Goal: Check status: Check status

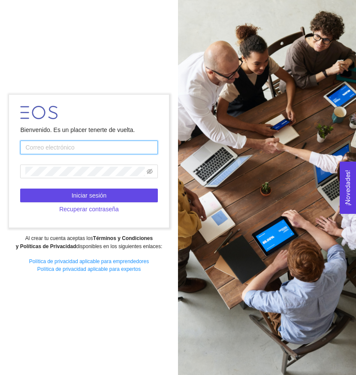
type input "[EMAIL_ADDRESS][DOMAIN_NAME]"
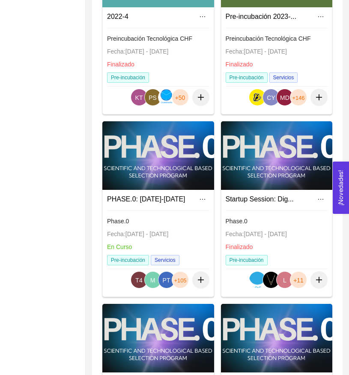
scroll to position [557, 0]
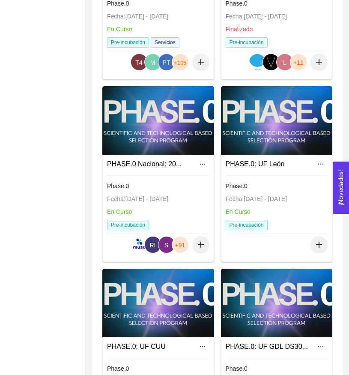
click at [176, 143] on div at bounding box center [158, 120] width 112 height 69
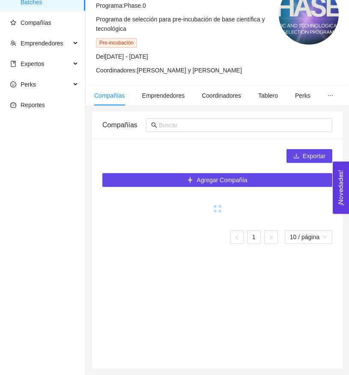
scroll to position [41, 0]
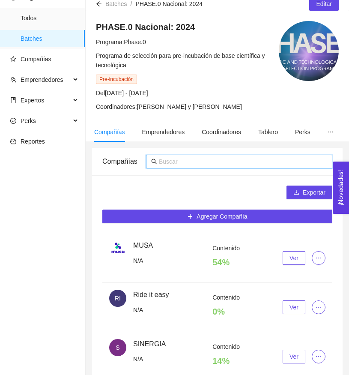
click at [203, 165] on input "text" at bounding box center [243, 161] width 168 height 9
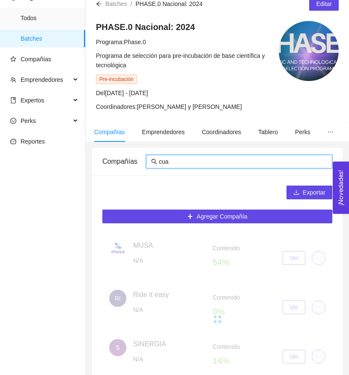
type input "cuac"
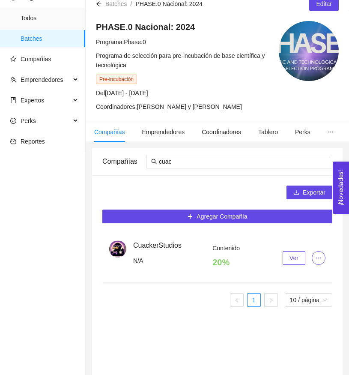
click at [292, 251] on button "Ver" at bounding box center [294, 258] width 23 height 14
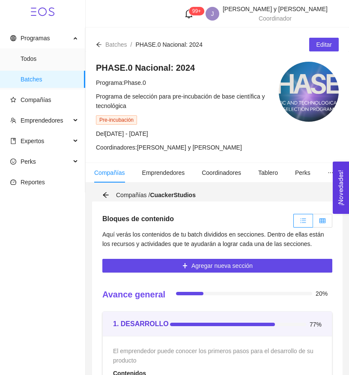
click at [319, 222] on label at bounding box center [322, 221] width 19 height 14
click at [313, 223] on input "radio" at bounding box center [313, 223] width 0 height 0
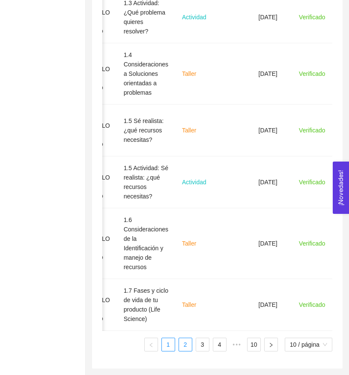
scroll to position [585, 0]
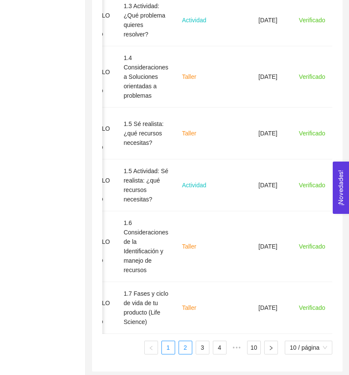
click at [180, 344] on link "2" at bounding box center [185, 347] width 13 height 13
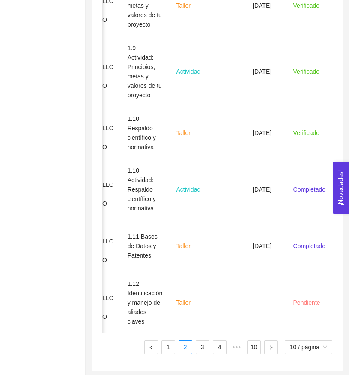
scroll to position [613, 0]
click at [199, 350] on link "3" at bounding box center [202, 347] width 13 height 13
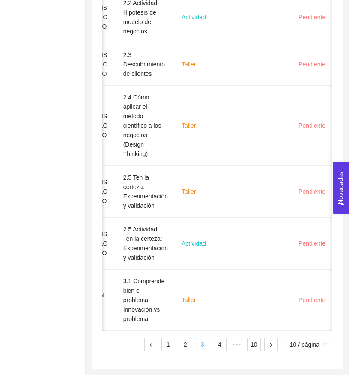
scroll to position [595, 0]
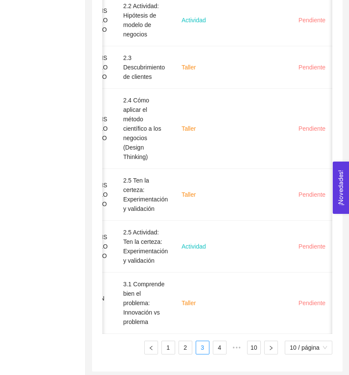
click at [179, 336] on div "Sección Nombre del contenido Tipo de contenido Fecha límite Fecha de entrega St…" at bounding box center [217, 35] width 230 height 638
click at [184, 343] on link "2" at bounding box center [185, 347] width 13 height 13
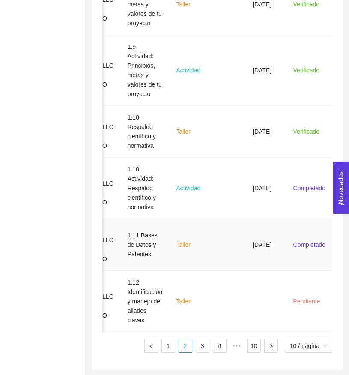
scroll to position [613, 0]
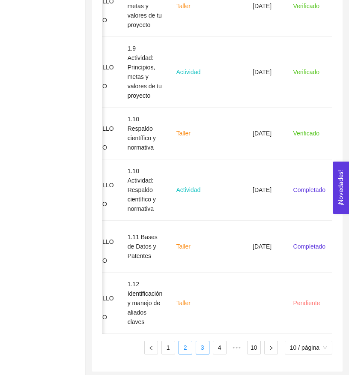
click at [204, 341] on link "3" at bounding box center [202, 347] width 13 height 13
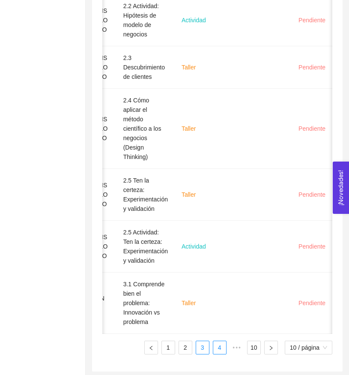
click at [218, 347] on link "4" at bounding box center [219, 347] width 13 height 13
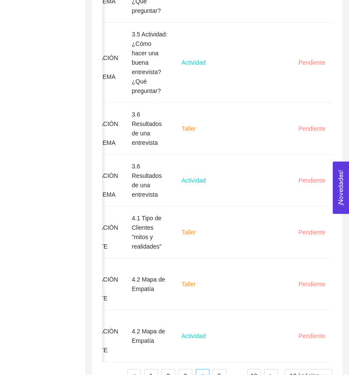
scroll to position [0, 38]
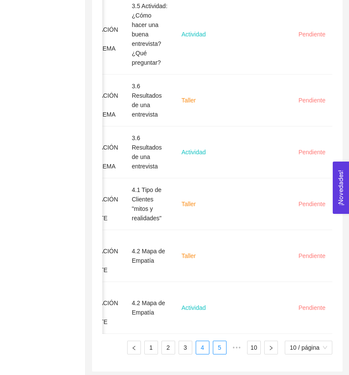
click at [218, 344] on link "5" at bounding box center [219, 347] width 13 height 13
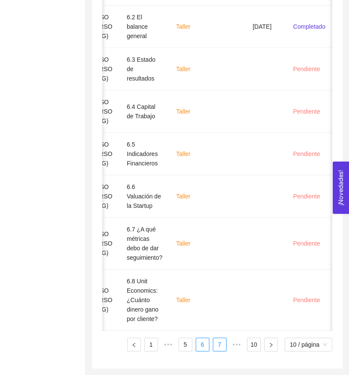
click at [218, 345] on link "7" at bounding box center [219, 344] width 13 height 13
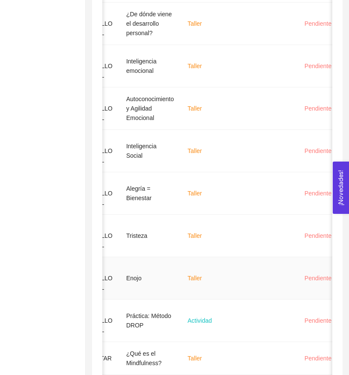
scroll to position [446, 0]
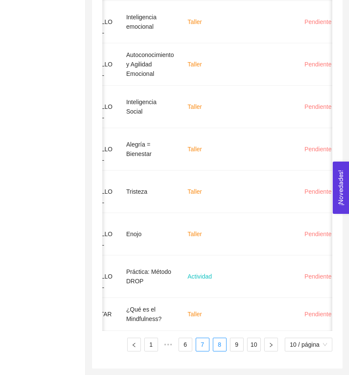
click at [219, 344] on link "8" at bounding box center [219, 344] width 13 height 13
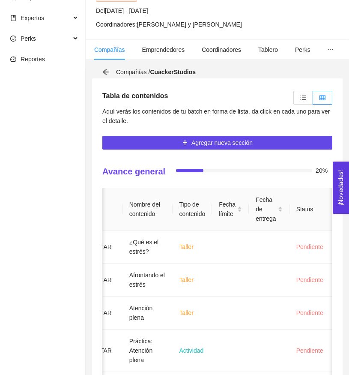
scroll to position [78, 0]
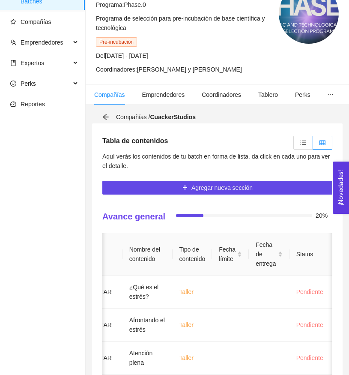
click at [290, 153] on span "Aquí verás los contenidos de tu batch en forma de lista, da click en cada uno p…" at bounding box center [216, 161] width 228 height 16
click at [301, 146] on label at bounding box center [303, 143] width 20 height 14
click at [294, 145] on input "radio" at bounding box center [294, 145] width 0 height 0
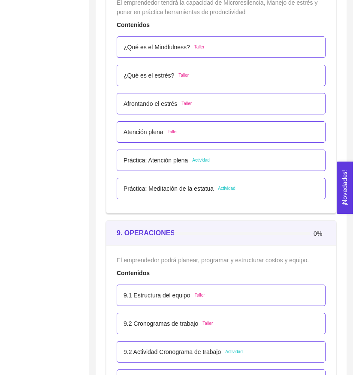
scroll to position [2942, 0]
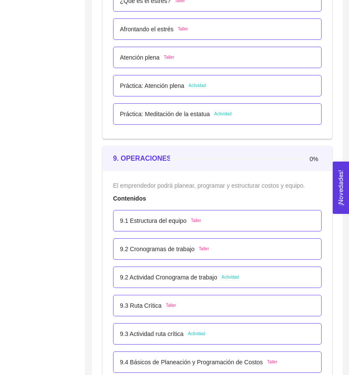
click at [185, 216] on p "9.1 Estructura del equipo" at bounding box center [153, 220] width 67 height 9
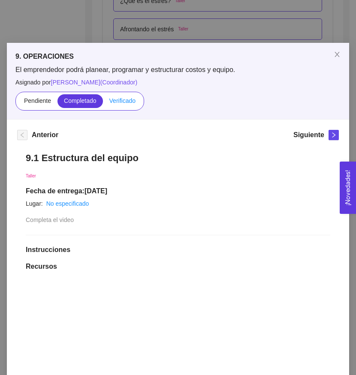
click at [125, 99] on span "Verificado" at bounding box center [122, 100] width 26 height 7
click at [103, 103] on input "Verificado" at bounding box center [103, 103] width 0 height 0
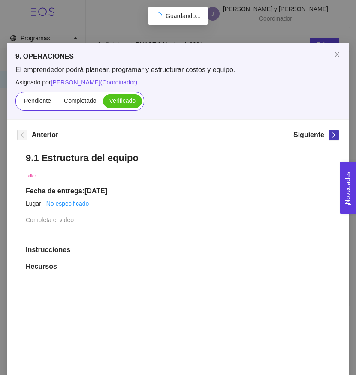
scroll to position [0, 0]
click at [330, 138] on icon "right" at bounding box center [333, 135] width 6 height 6
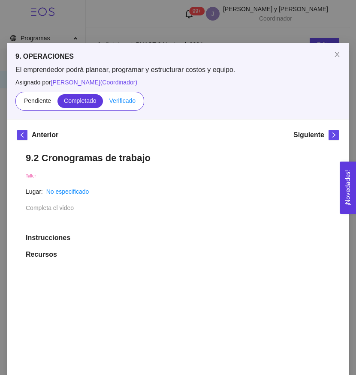
click at [125, 103] on span "Verificado" at bounding box center [122, 100] width 26 height 7
click at [103, 103] on input "Verificado" at bounding box center [103, 103] width 0 height 0
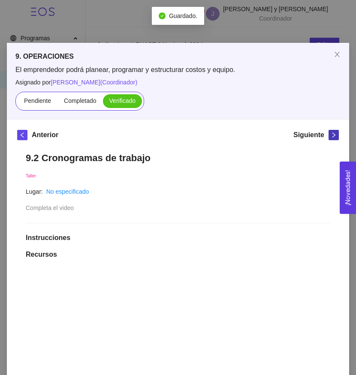
click at [330, 135] on icon "right" at bounding box center [333, 135] width 6 height 6
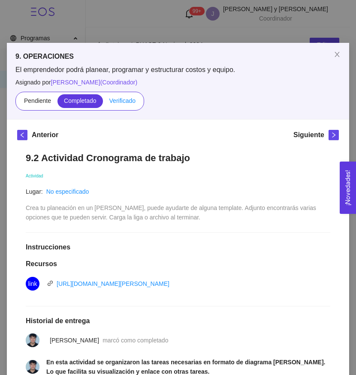
click at [128, 102] on span "Verificado" at bounding box center [122, 100] width 26 height 7
click at [103, 103] on input "Verificado" at bounding box center [103, 103] width 0 height 0
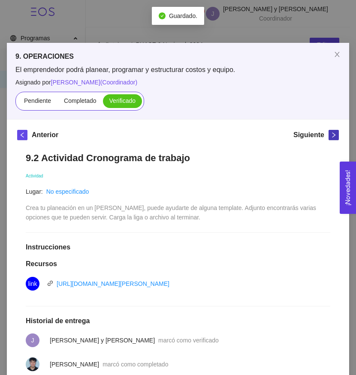
click at [333, 132] on span "right" at bounding box center [333, 135] width 9 height 6
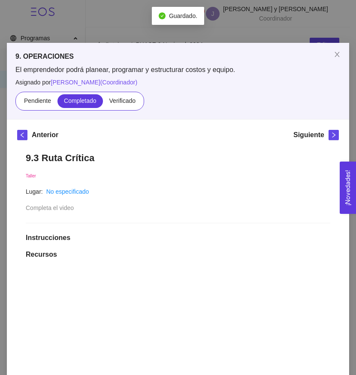
click at [118, 108] on div "Pendiente Completado Verificado" at bounding box center [79, 101] width 129 height 19
click at [118, 104] on span "Verificado" at bounding box center [122, 100] width 26 height 7
click at [103, 103] on input "Verificado" at bounding box center [103, 103] width 0 height 0
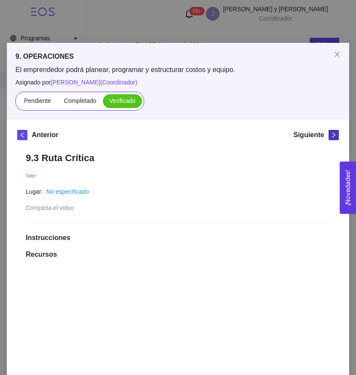
click at [329, 138] on button "button" at bounding box center [333, 135] width 10 height 10
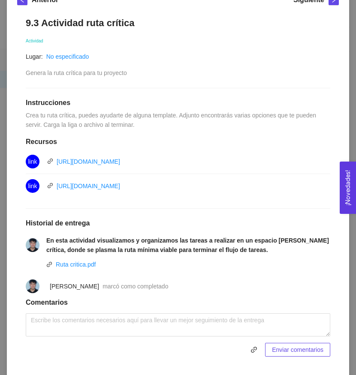
scroll to position [128, 0]
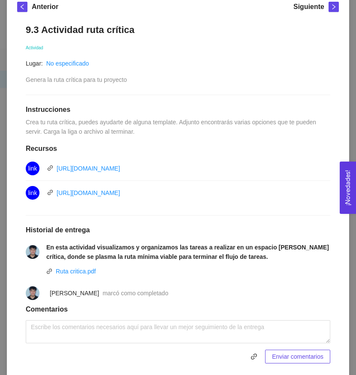
click at [76, 265] on li "En esta actividad visualizamos y organizamos las tareas a realizar en un espaci…" at bounding box center [178, 251] width 304 height 29
click at [76, 268] on link "Ruta critica.pdf" at bounding box center [76, 271] width 40 height 7
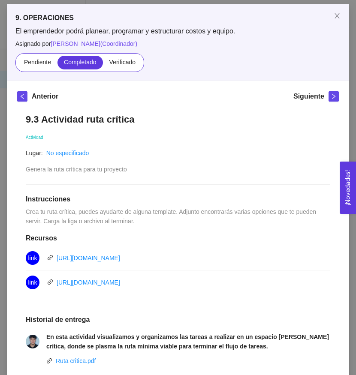
scroll to position [82, 0]
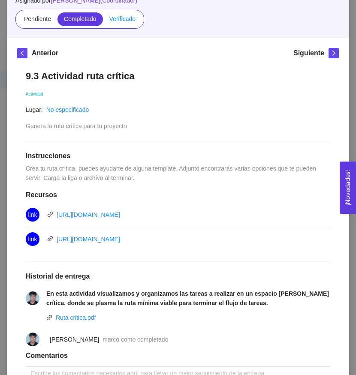
click at [117, 17] on span "Verificado" at bounding box center [122, 18] width 26 height 7
click at [103, 21] on input "Verificado" at bounding box center [103, 21] width 0 height 0
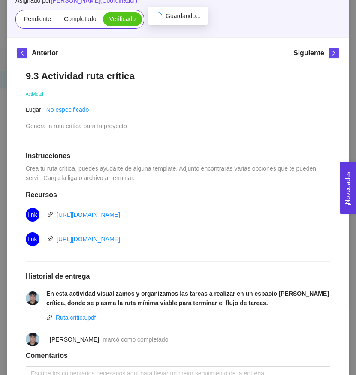
scroll to position [63, 0]
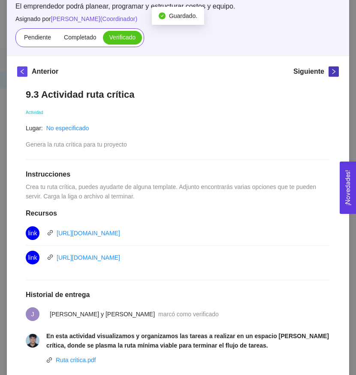
click at [330, 72] on icon "right" at bounding box center [333, 72] width 6 height 6
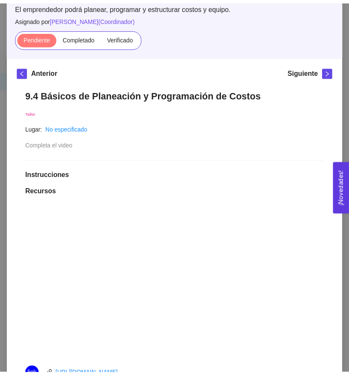
scroll to position [0, 0]
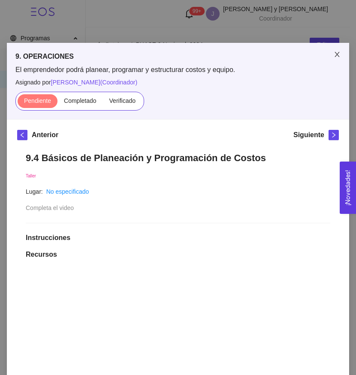
click at [333, 53] on icon "close" at bounding box center [336, 54] width 7 height 7
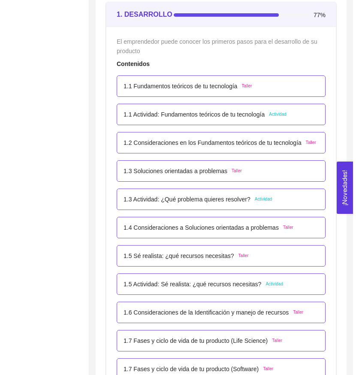
scroll to position [675, 0]
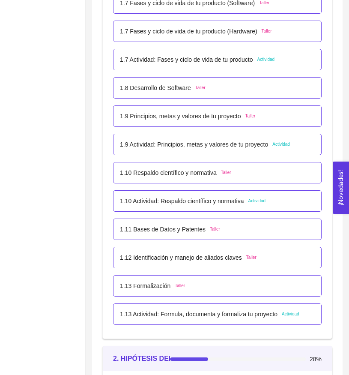
click at [200, 203] on p "1.10 Actividad: Respaldo científico y normativa" at bounding box center [182, 200] width 124 height 9
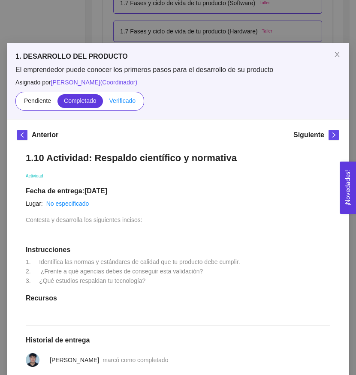
scroll to position [0, 0]
click at [119, 99] on span "Verificado" at bounding box center [122, 100] width 26 height 7
click at [103, 103] on input "Verificado" at bounding box center [103, 103] width 0 height 0
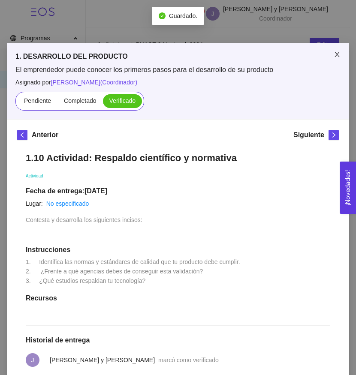
click at [336, 62] on span "Close" at bounding box center [337, 55] width 24 height 24
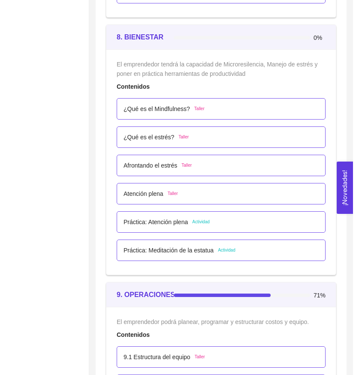
scroll to position [3048, 0]
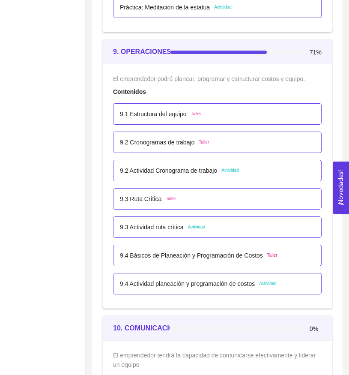
click at [171, 229] on p "9.3 Actividad ruta crítica" at bounding box center [152, 226] width 64 height 9
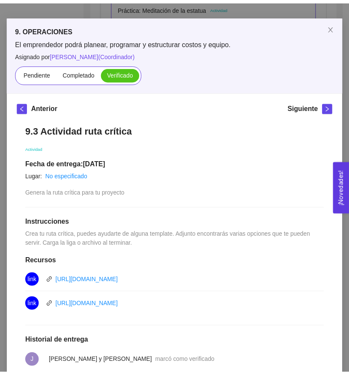
scroll to position [29, 0]
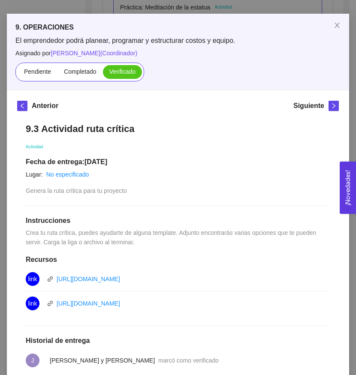
drag, startPoint x: 290, startPoint y: 108, endPoint x: 341, endPoint y: 40, distance: 85.2
click at [293, 108] on h5 "Siguiente" at bounding box center [308, 106] width 31 height 10
click at [335, 30] on span "Close" at bounding box center [337, 26] width 24 height 24
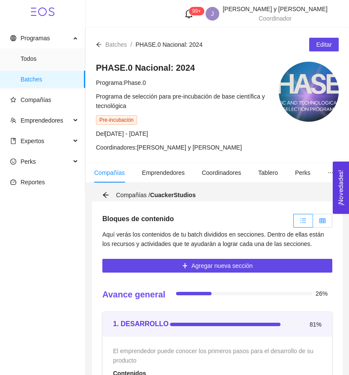
scroll to position [0, 0]
click at [323, 220] on icon "table" at bounding box center [323, 220] width 6 height 5
click at [313, 223] on input "radio" at bounding box center [313, 223] width 0 height 0
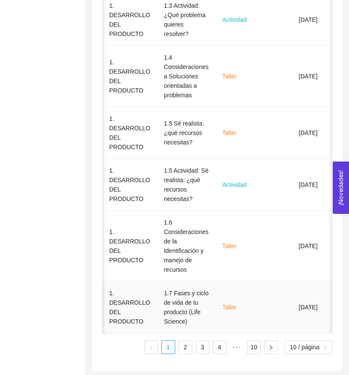
scroll to position [585, 0]
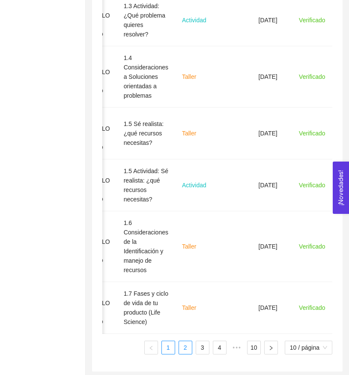
click at [190, 344] on link "2" at bounding box center [185, 347] width 13 height 13
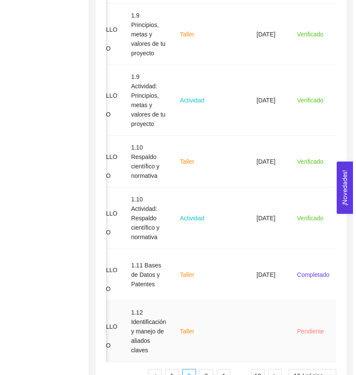
scroll to position [608, 0]
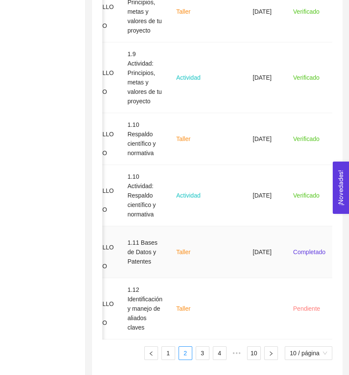
click at [235, 252] on td at bounding box center [227, 252] width 37 height 52
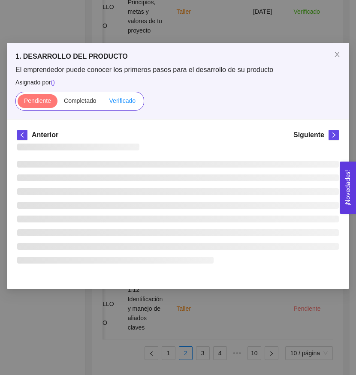
scroll to position [0, 0]
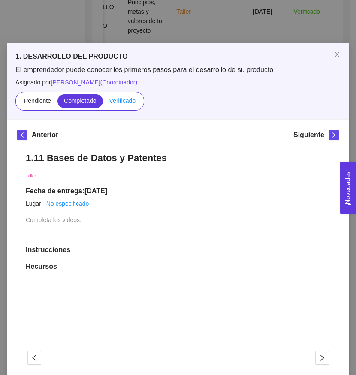
click at [115, 102] on span "Verificado" at bounding box center [122, 100] width 26 height 7
click at [103, 103] on input "Verificado" at bounding box center [103, 103] width 0 height 0
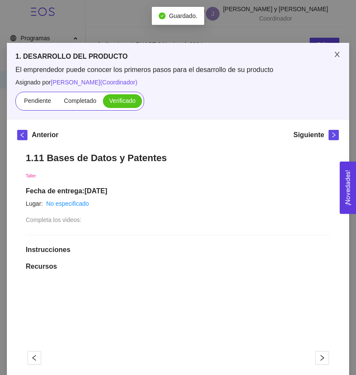
click at [333, 53] on icon "close" at bounding box center [336, 54] width 7 height 7
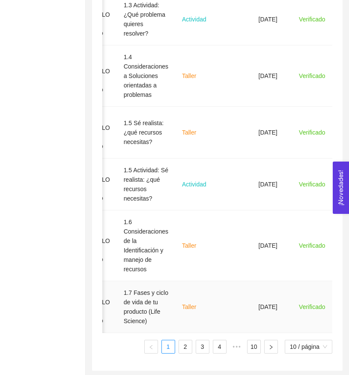
scroll to position [585, 0]
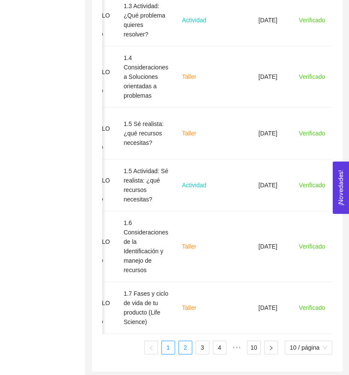
click at [180, 341] on link "2" at bounding box center [185, 347] width 13 height 13
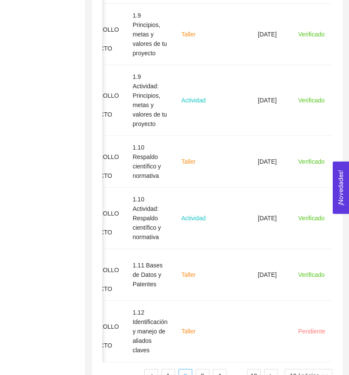
scroll to position [0, 41]
click at [197, 369] on link "3" at bounding box center [202, 375] width 13 height 13
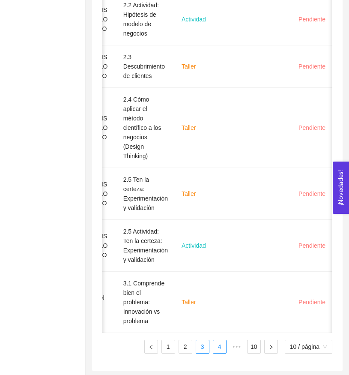
click at [218, 345] on link "4" at bounding box center [219, 346] width 13 height 13
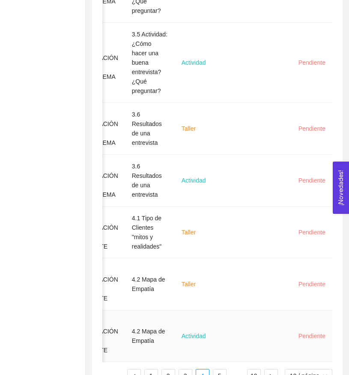
scroll to position [0, 38]
click at [218, 370] on link "5" at bounding box center [219, 375] width 13 height 13
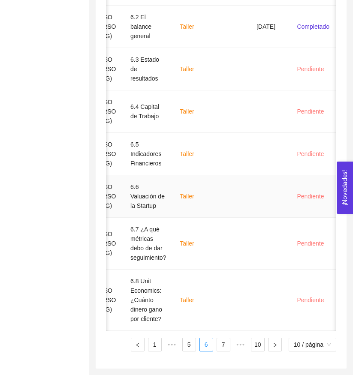
scroll to position [311, 0]
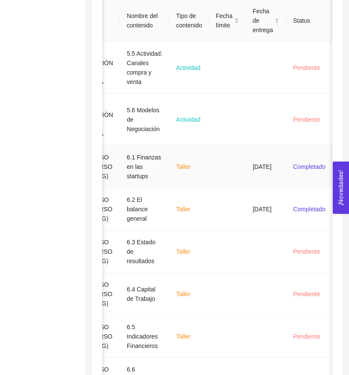
click at [222, 162] on td at bounding box center [227, 167] width 37 height 42
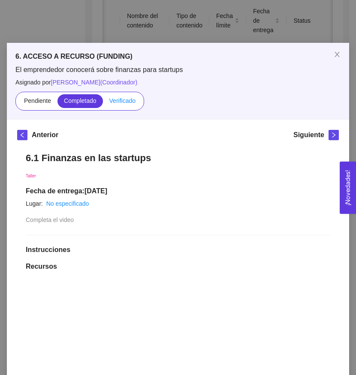
click at [124, 103] on span "Verificado" at bounding box center [122, 100] width 26 height 7
click at [103, 103] on input "Verificado" at bounding box center [103, 103] width 0 height 0
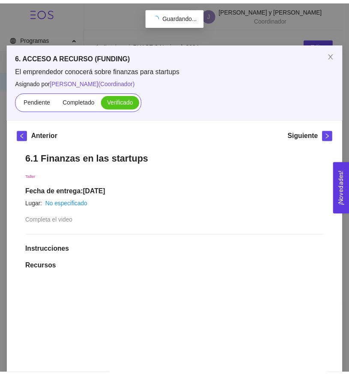
scroll to position [0, 0]
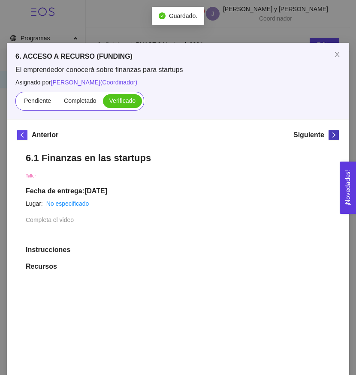
click at [330, 133] on icon "right" at bounding box center [333, 135] width 6 height 6
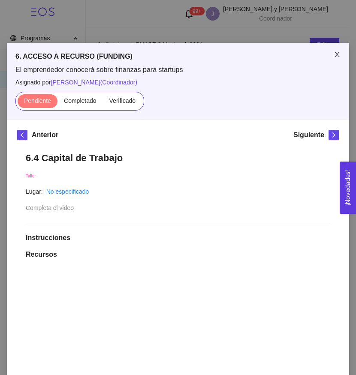
click at [333, 55] on icon "close" at bounding box center [336, 54] width 7 height 7
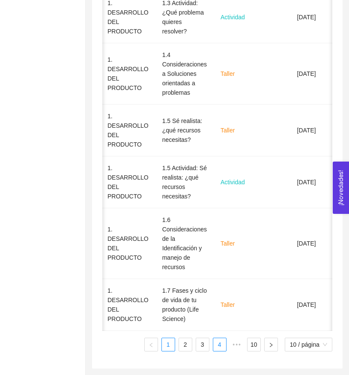
scroll to position [585, 0]
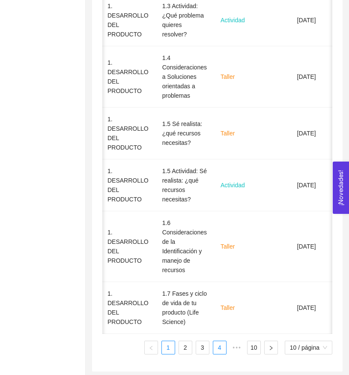
click at [213, 342] on link "4" at bounding box center [219, 347] width 13 height 13
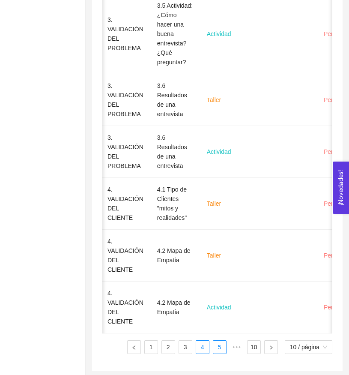
click at [219, 350] on link "5" at bounding box center [219, 347] width 13 height 13
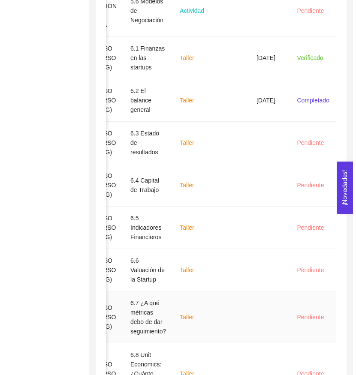
scroll to position [392, 0]
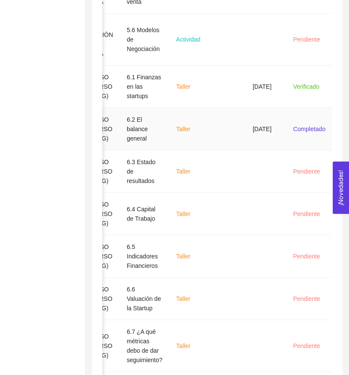
click at [264, 131] on td "[DATE]" at bounding box center [266, 129] width 40 height 42
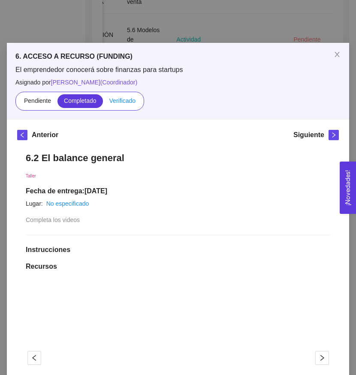
click at [125, 104] on label "Verificado" at bounding box center [122, 101] width 39 height 14
click at [103, 103] on input "Verificado" at bounding box center [103, 103] width 0 height 0
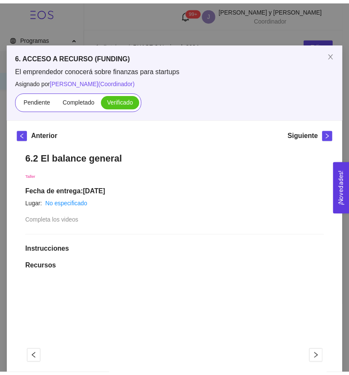
scroll to position [0, 0]
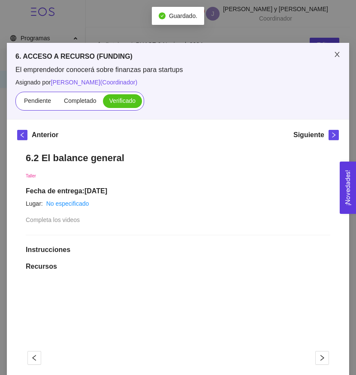
click at [335, 55] on icon "close" at bounding box center [336, 54] width 7 height 7
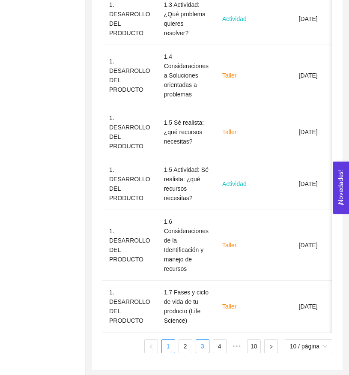
scroll to position [585, 0]
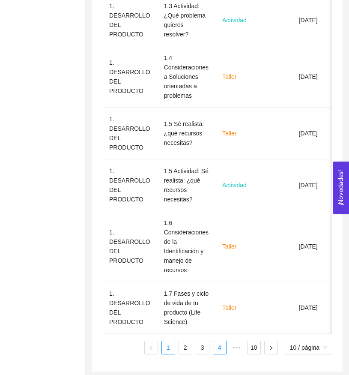
click at [213, 342] on link "4" at bounding box center [219, 347] width 13 height 13
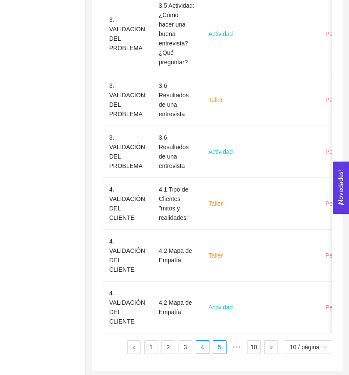
click at [217, 347] on link "5" at bounding box center [219, 347] width 13 height 13
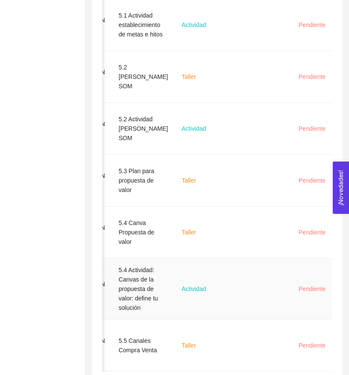
scroll to position [0, 39]
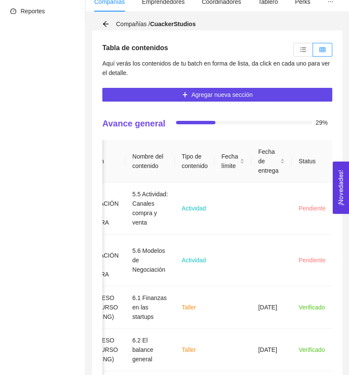
scroll to position [83, 0]
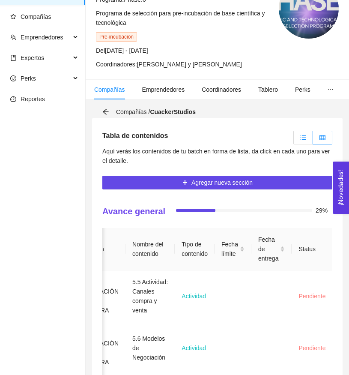
click at [304, 142] on label at bounding box center [303, 138] width 20 height 14
click at [294, 140] on input "radio" at bounding box center [294, 140] width 0 height 0
